Goal: Check status: Check status

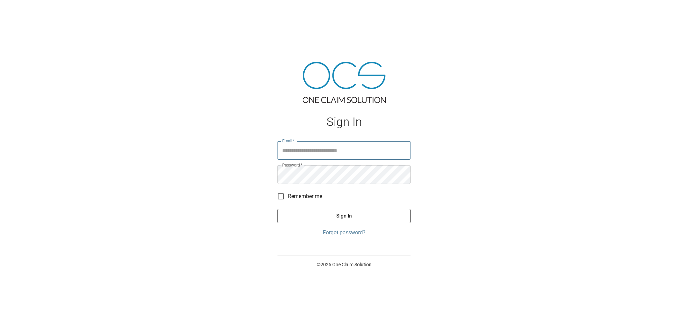
type input "**********"
click at [330, 215] on button "Sign In" at bounding box center [344, 216] width 133 height 14
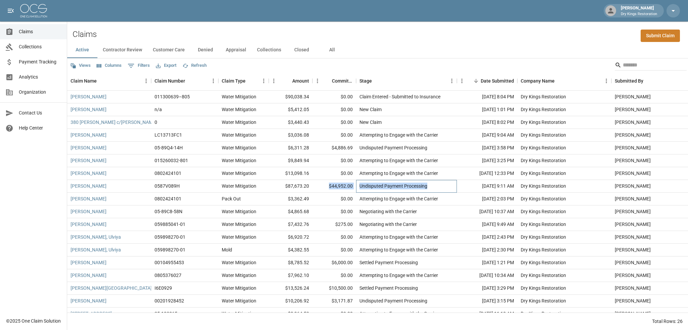
drag, startPoint x: 430, startPoint y: 185, endPoint x: 321, endPoint y: 188, distance: 108.6
click at [321, 188] on div "[PERSON_NAME] 0587V089H Water Mitigation $87,673.20 $44,952.00 Undisputed Payme…" at bounding box center [381, 186] width 629 height 13
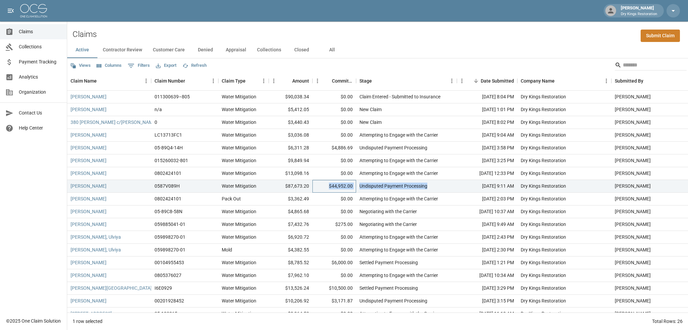
click at [314, 188] on div "$44,952.00" at bounding box center [335, 186] width 44 height 13
drag, startPoint x: 447, startPoint y: 186, endPoint x: 326, endPoint y: 185, distance: 121.0
click at [326, 185] on div "[PERSON_NAME] 0587V089H Water Mitigation $87,673.20 $44,952.00 Undisputed Payme…" at bounding box center [381, 186] width 629 height 13
click at [319, 186] on div "$44,952.00" at bounding box center [335, 186] width 44 height 13
drag, startPoint x: 432, startPoint y: 185, endPoint x: 330, endPoint y: 186, distance: 101.9
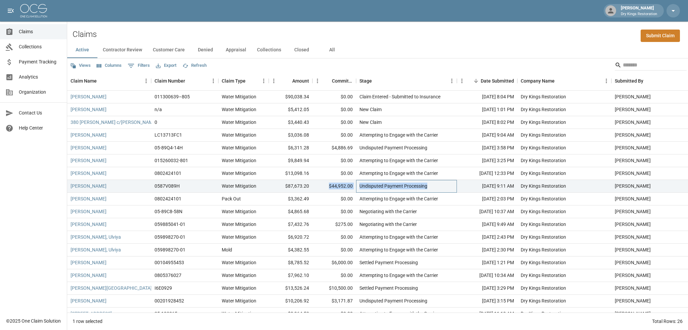
click at [330, 186] on div "[PERSON_NAME] 0587V089H Water Mitigation $87,673.20 $44,952.00 Undisputed Payme…" at bounding box center [381, 186] width 629 height 13
click at [301, 187] on div "$87,673.20" at bounding box center [291, 186] width 44 height 13
click at [40, 63] on span "Payment Tracking" at bounding box center [40, 61] width 43 height 7
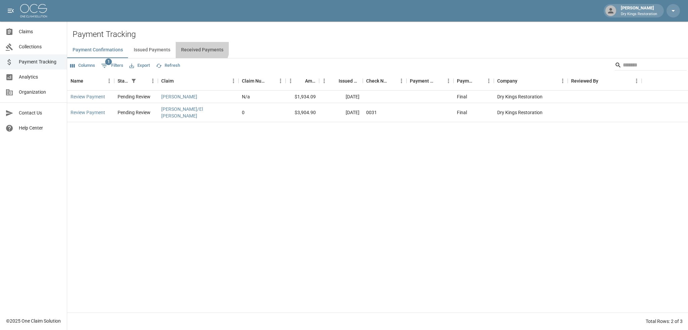
click at [199, 47] on button "Received Payments" at bounding box center [202, 50] width 53 height 16
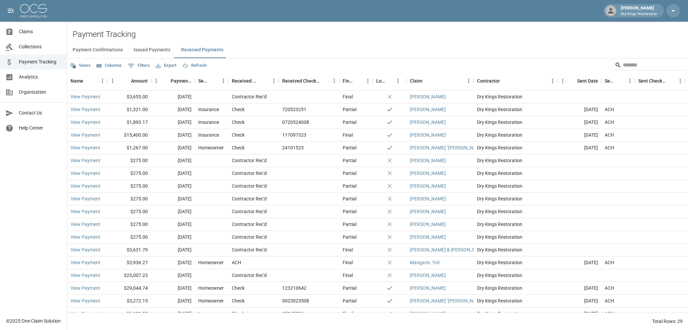
click at [25, 29] on span "Claims" at bounding box center [40, 31] width 43 height 7
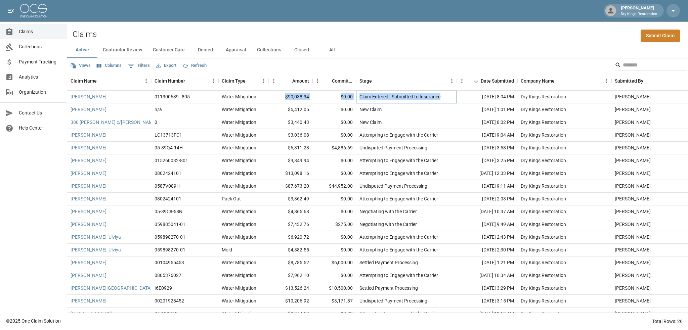
drag, startPoint x: 457, startPoint y: 97, endPoint x: 280, endPoint y: 97, distance: 176.2
click at [280, 97] on div "[PERSON_NAME] 011300639–805 Water Mitigation $90,038.34 $0.00 Claim Entered - S…" at bounding box center [381, 97] width 629 height 13
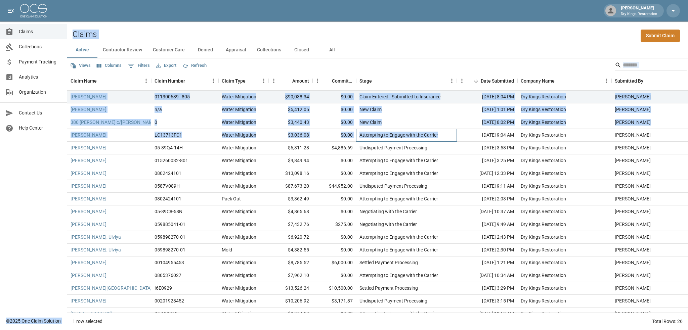
drag, startPoint x: 449, startPoint y: 133, endPoint x: 66, endPoint y: 110, distance: 383.6
click at [66, 110] on div "[PERSON_NAME] Dry Kings Restoration Claims Collections Payment Tracking Analyti…" at bounding box center [344, 165] width 688 height 330
click at [415, 39] on div "Claims Submit Claim" at bounding box center [377, 32] width 621 height 21
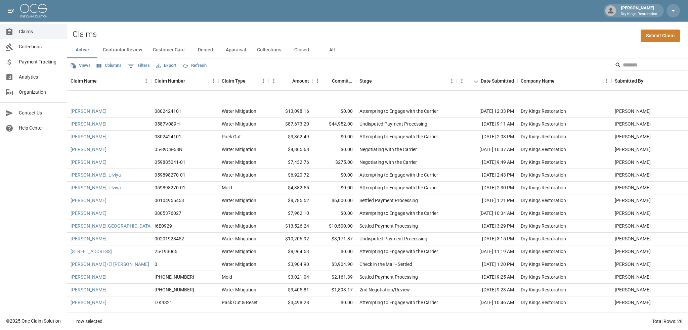
scroll to position [115, 0]
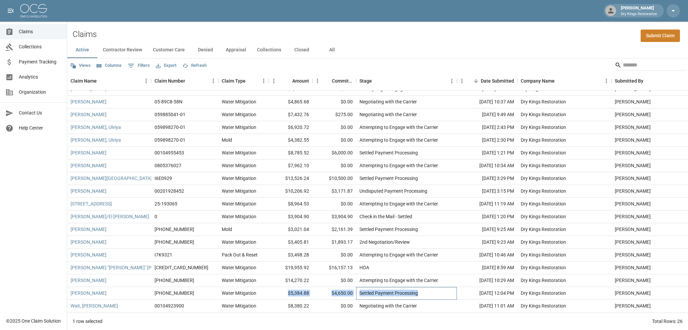
drag, startPoint x: 427, startPoint y: 287, endPoint x: 276, endPoint y: 289, distance: 151.6
click at [276, 289] on div "[PERSON_NAME] [PHONE_NUMBER] Water Mitigation $5,384.88 $4,650.00 Settled Payme…" at bounding box center [381, 293] width 629 height 13
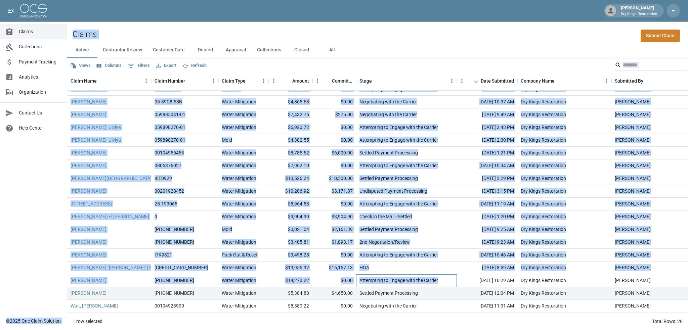
drag, startPoint x: 457, startPoint y: 276, endPoint x: 56, endPoint y: 278, distance: 400.0
click at [56, 278] on div "[PERSON_NAME] Dry Kings Restoration Claims Collections Payment Tracking Analyti…" at bounding box center [344, 165] width 688 height 330
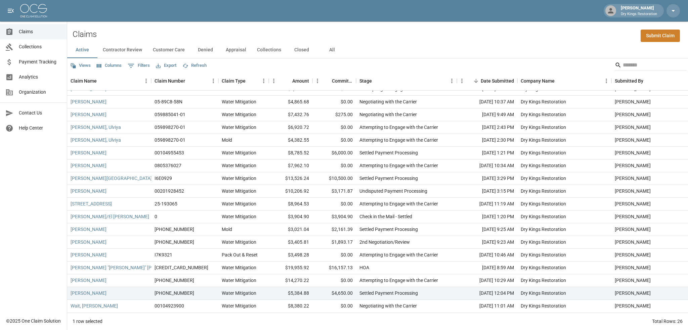
click at [28, 275] on div "Claims Collections Payment Tracking Analytics Organization Contact Us Help Cent…" at bounding box center [33, 157] width 67 height 314
